Goal: Information Seeking & Learning: Learn about a topic

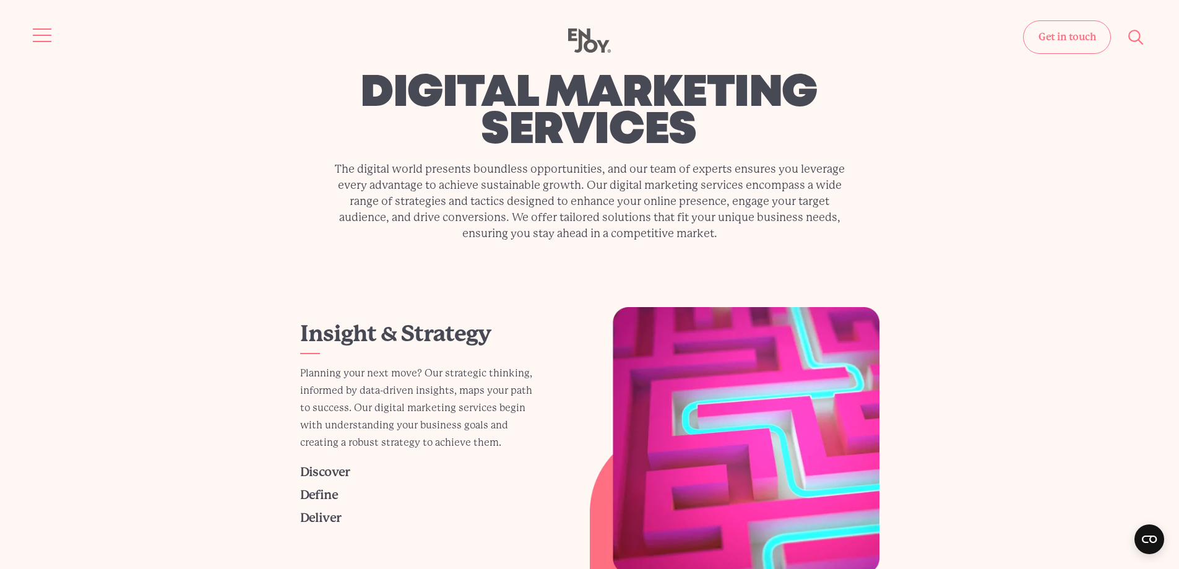
click at [40, 32] on button "Site navigation" at bounding box center [43, 35] width 26 height 26
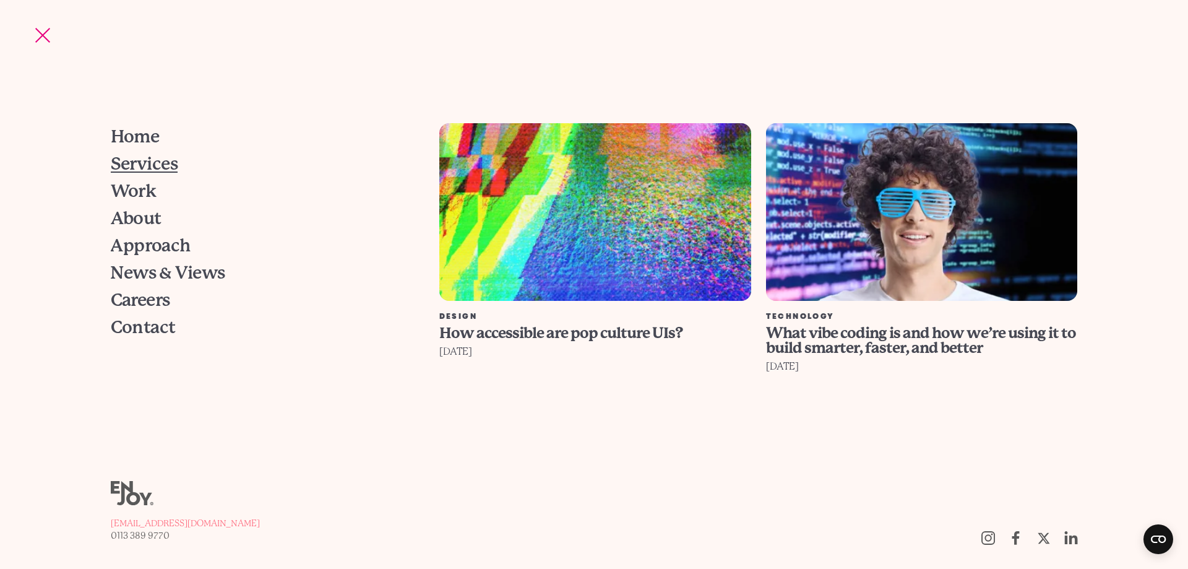
click at [149, 170] on span "Services" at bounding box center [144, 163] width 67 height 17
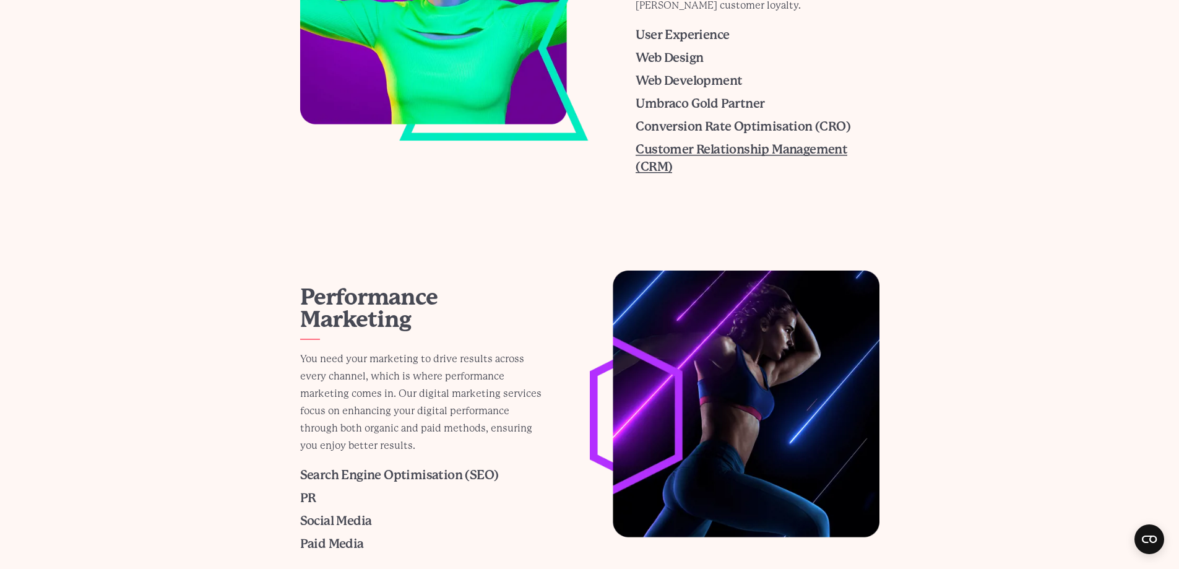
scroll to position [747, 0]
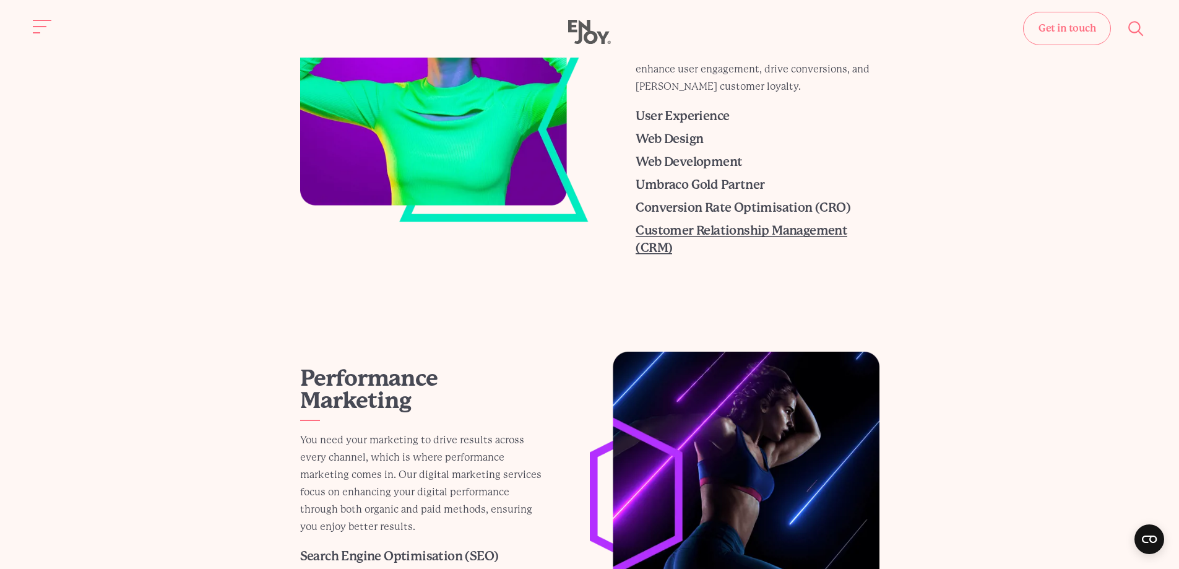
click at [720, 224] on span "Customer Relationship Management (CRM)" at bounding box center [741, 239] width 212 height 32
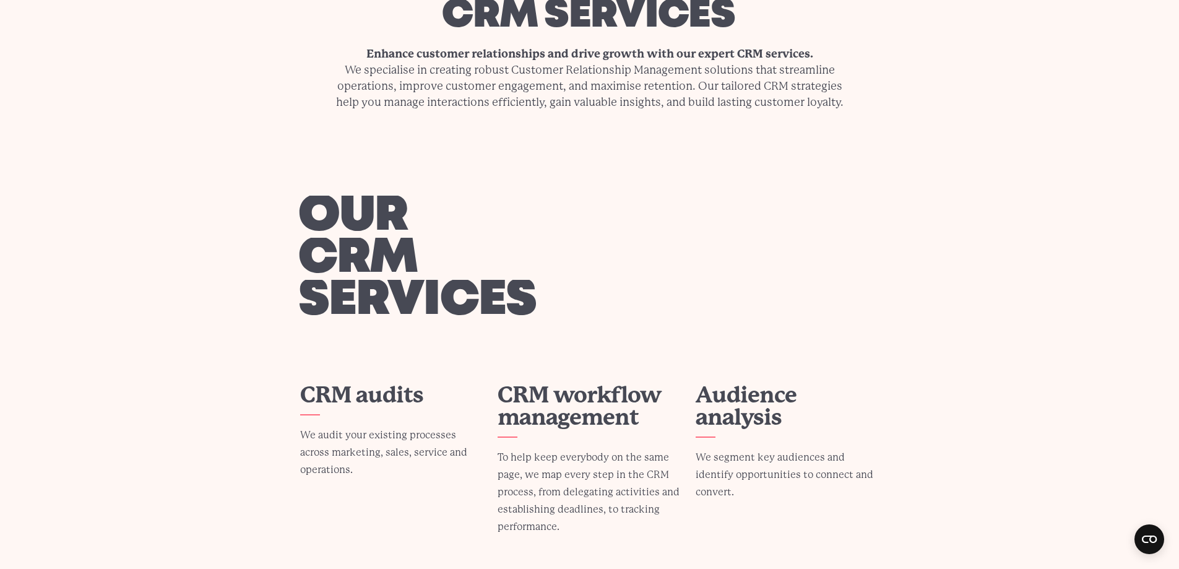
scroll to position [248, 0]
